Goal: Task Accomplishment & Management: Use online tool/utility

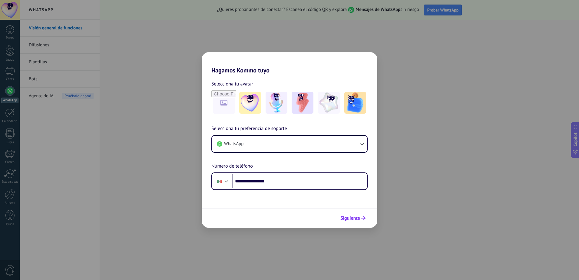
type input "**********"
click at [353, 222] on button "Siguiente" at bounding box center [353, 218] width 31 height 10
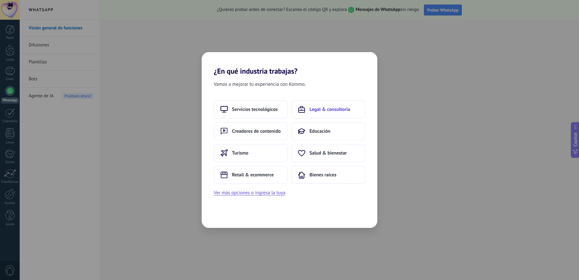
click at [329, 109] on span "Legal & consultoría" at bounding box center [330, 109] width 41 height 6
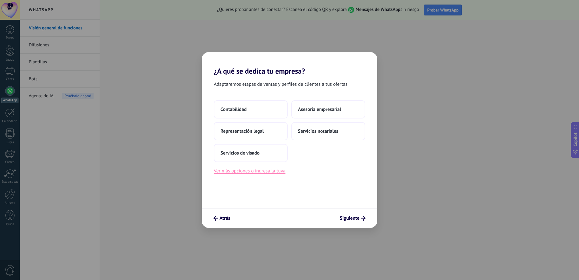
click at [274, 168] on button "Ver más opciones o ingresa la tuya" at bounding box center [249, 171] width 71 height 8
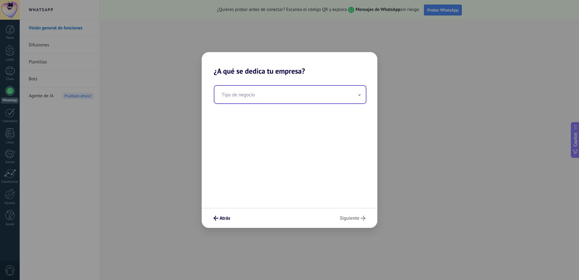
click at [271, 91] on input "text" at bounding box center [289, 95] width 151 height 18
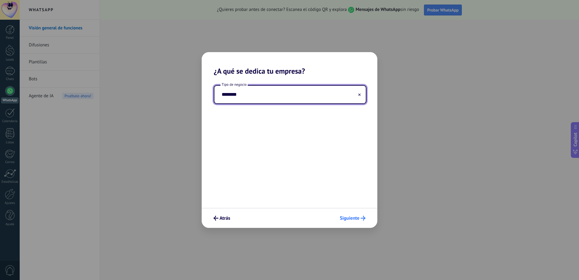
type input "********"
click at [354, 220] on span "Siguiente" at bounding box center [350, 218] width 20 height 4
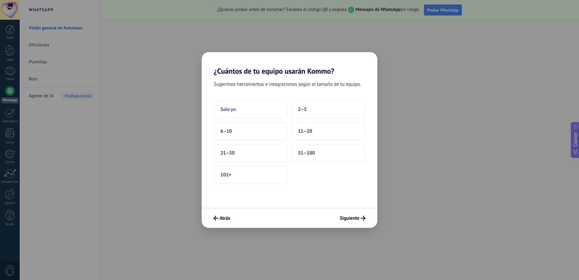
click at [252, 113] on button "Solo yo" at bounding box center [251, 109] width 74 height 18
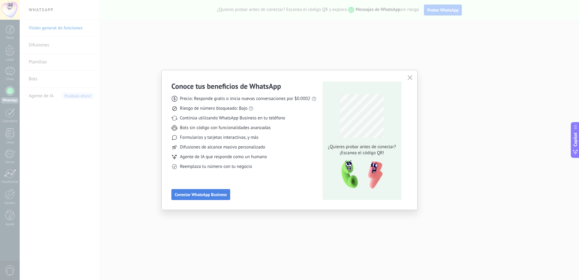
click at [199, 192] on button "Conectar WhatsApp Business" at bounding box center [200, 194] width 59 height 11
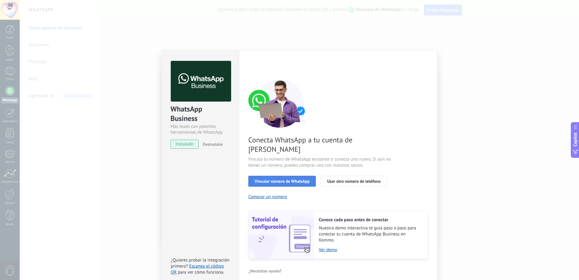
click at [286, 179] on span "Vincular número de WhatsApp" at bounding box center [282, 181] width 55 height 4
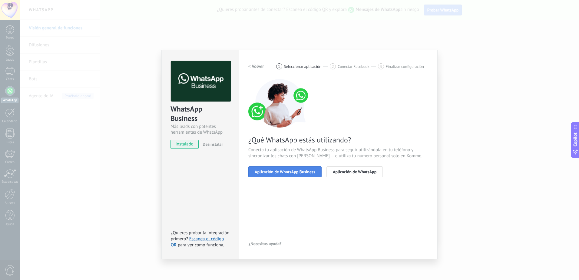
click at [303, 174] on span "Aplicación de WhatsApp Business" at bounding box center [285, 172] width 61 height 4
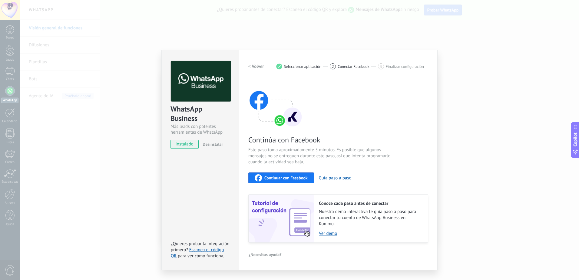
click at [289, 177] on span "Continuar con Facebook" at bounding box center [285, 178] width 43 height 4
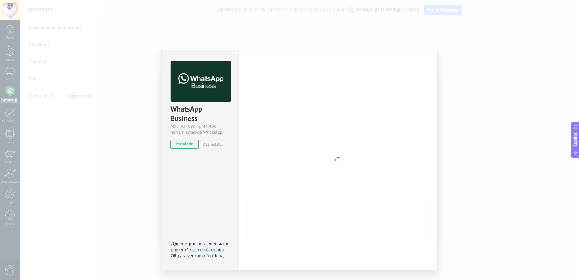
click at [203, 252] on link "Escanea el código QR" at bounding box center [197, 253] width 53 height 12
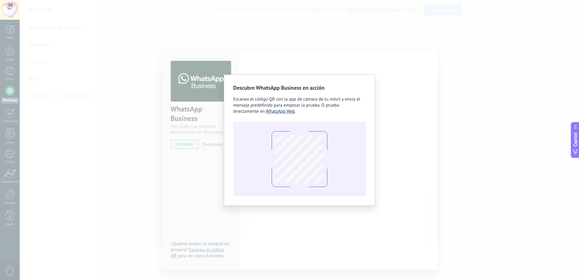
click at [277, 111] on link "WhatsApp Web" at bounding box center [280, 111] width 29 height 6
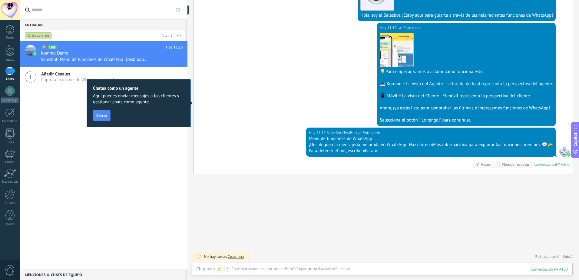
scroll to position [152, 0]
click at [107, 112] on button "Cerrar" at bounding box center [102, 115] width 18 height 11
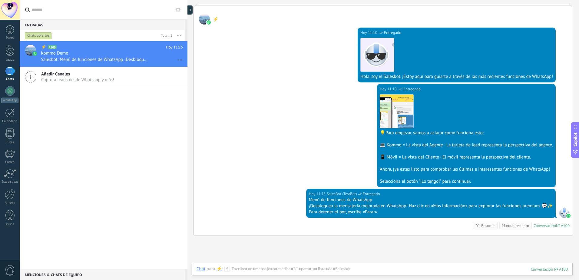
scroll to position [91, 0]
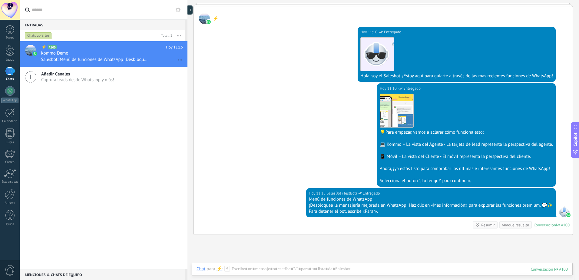
click at [114, 70] on div "Añadir Canales Captura leads desde Whatsapp y más!" at bounding box center [104, 77] width 168 height 20
click at [108, 76] on span "Añadir Canales" at bounding box center [77, 74] width 73 height 6
click at [35, 79] on icon at bounding box center [31, 77] width 12 height 12
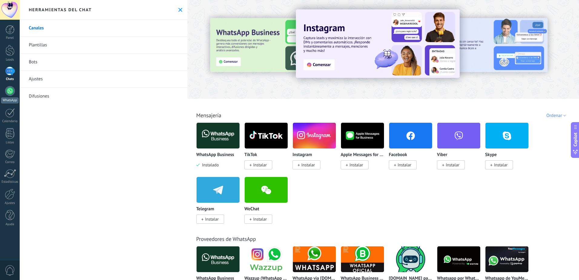
click at [10, 91] on div at bounding box center [10, 91] width 10 height 10
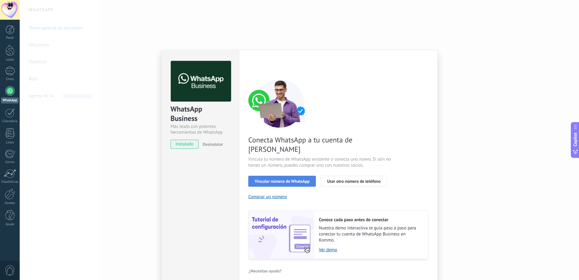
click at [288, 179] on span "Vincular número de WhatsApp" at bounding box center [282, 181] width 55 height 4
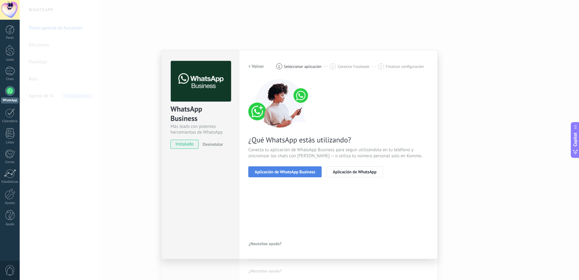
click at [297, 173] on span "Aplicación de WhatsApp Business" at bounding box center [285, 172] width 61 height 4
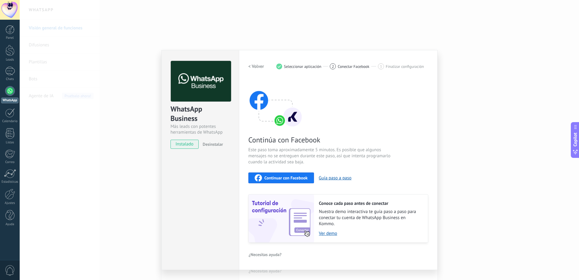
click at [290, 177] on span "Continuar con Facebook" at bounding box center [285, 178] width 43 height 4
click at [60, 156] on div "WhatsApp Business Más leads con potentes herramientas de WhatsApp instalado Des…" at bounding box center [299, 140] width 559 height 280
